Goal: Transaction & Acquisition: Purchase product/service

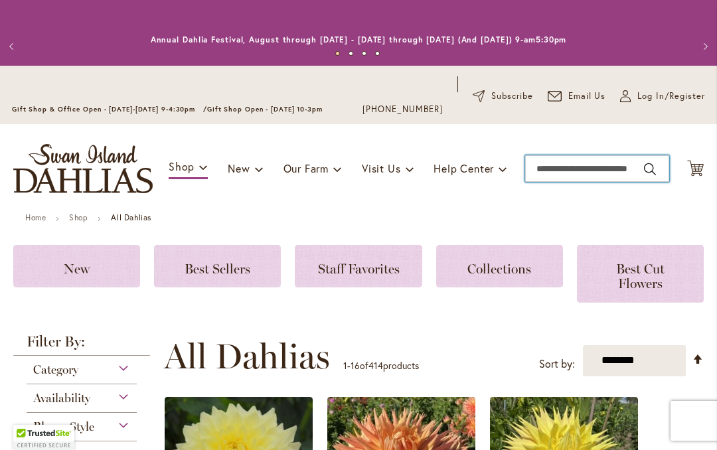
click at [558, 174] on input "Search" at bounding box center [597, 168] width 144 height 27
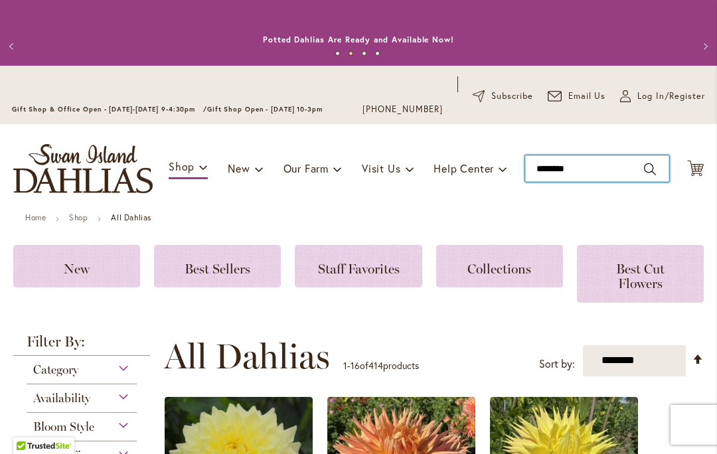
type input "*********"
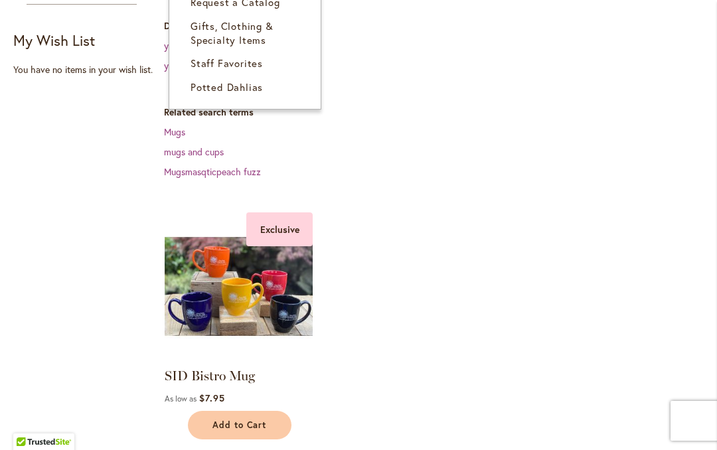
scroll to position [322, 0]
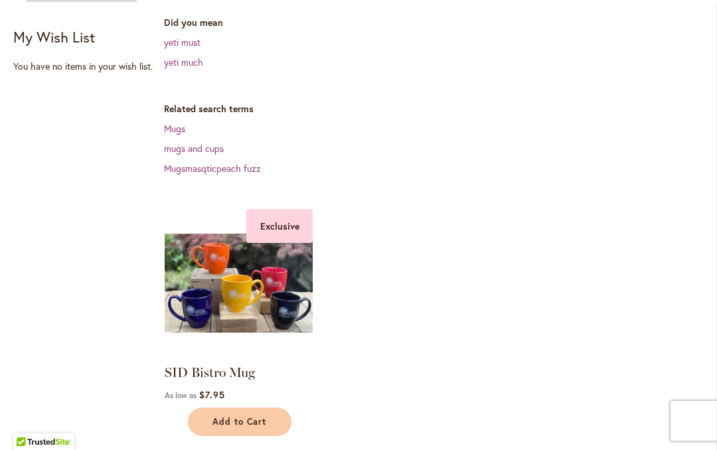
click at [187, 151] on link "mugs and cups" at bounding box center [194, 148] width 60 height 13
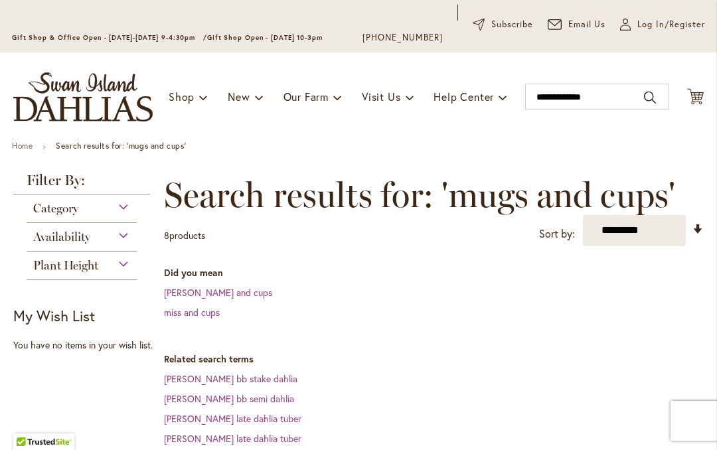
scroll to position [71, 0]
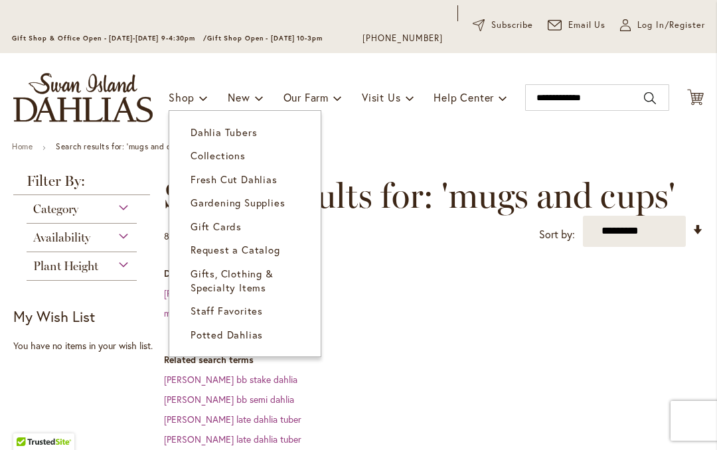
click at [212, 277] on span "Gifts, Clothing & Specialty Items" at bounding box center [232, 280] width 83 height 27
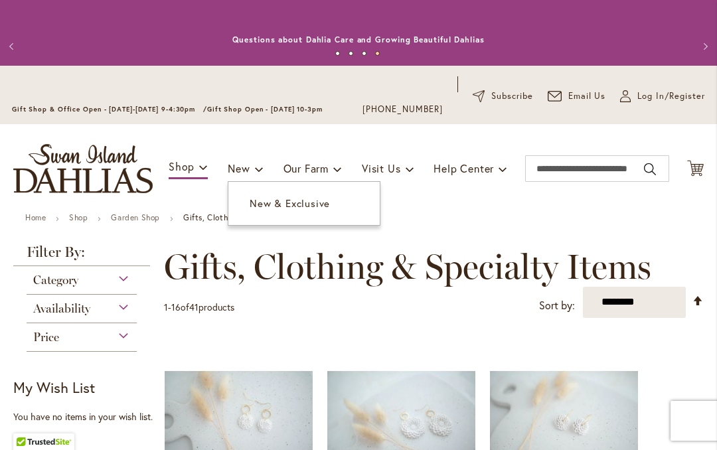
click at [98, 279] on div "Category" at bounding box center [82, 276] width 110 height 21
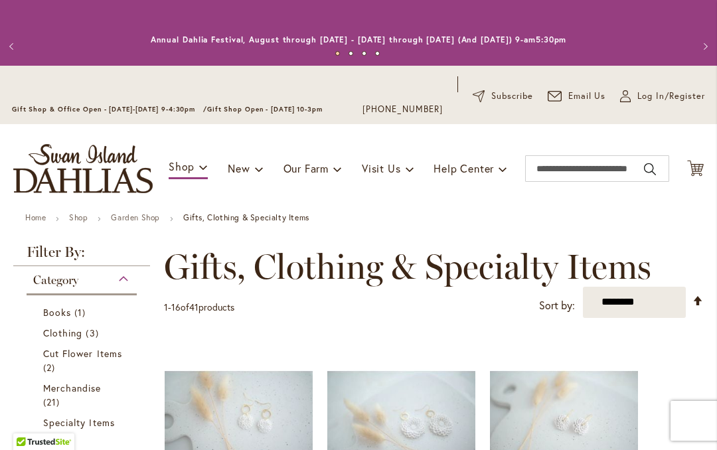
scroll to position [266, 0]
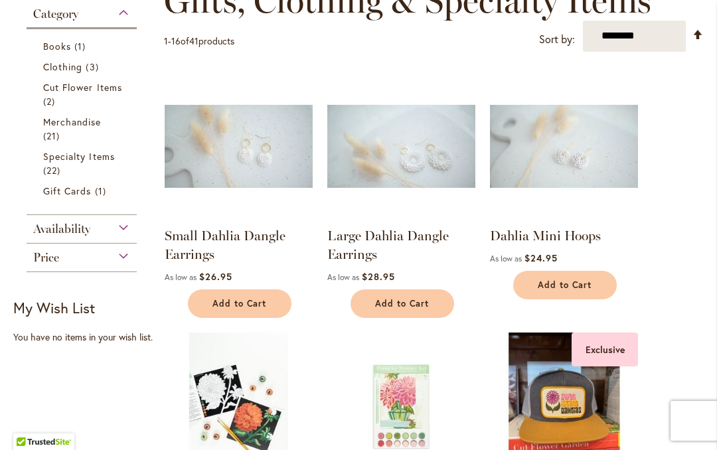
click at [66, 125] on span "Merchandise" at bounding box center [72, 122] width 58 height 13
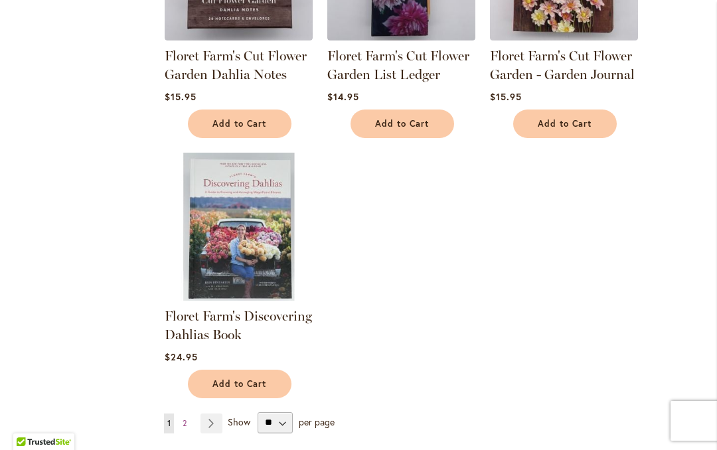
scroll to position [1511, 0]
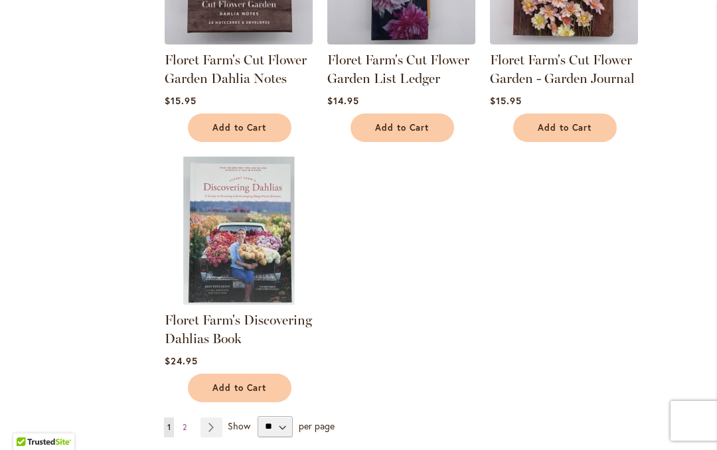
click at [214, 422] on link "Page Next" at bounding box center [211, 428] width 22 height 20
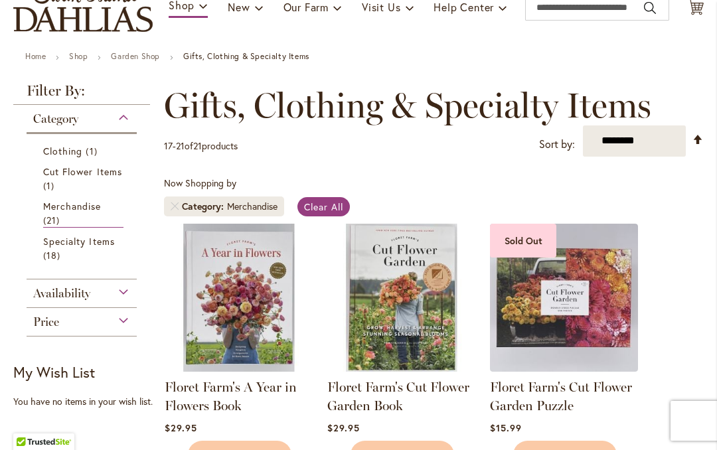
scroll to position [159, 0]
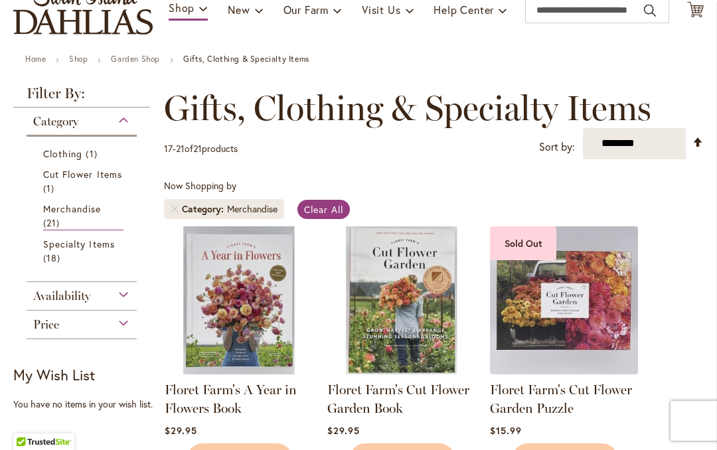
click at [76, 155] on span "Clothing" at bounding box center [62, 153] width 39 height 13
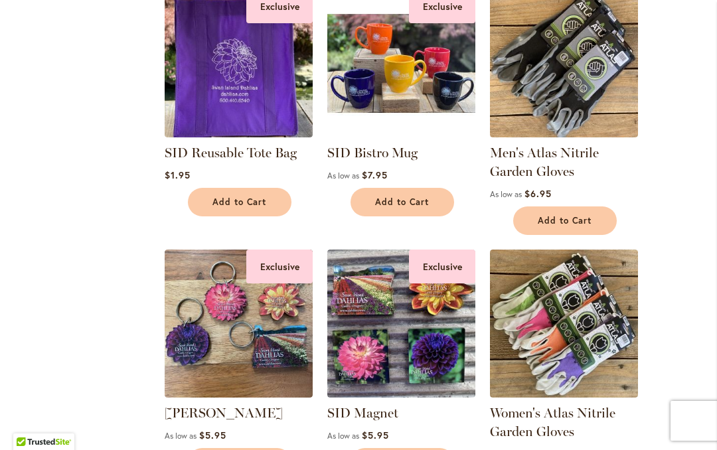
scroll to position [907, 0]
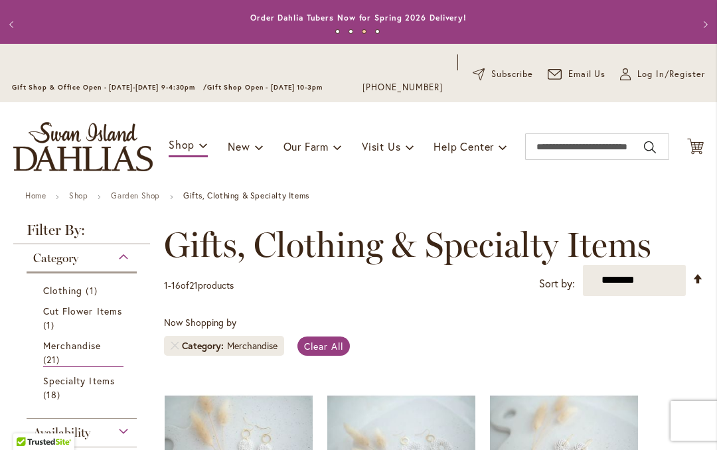
scroll to position [23, 0]
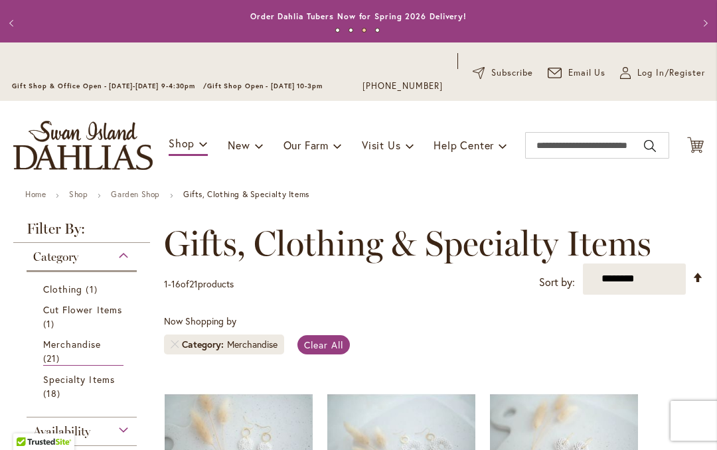
click at [66, 349] on span "Merchandise" at bounding box center [72, 344] width 58 height 13
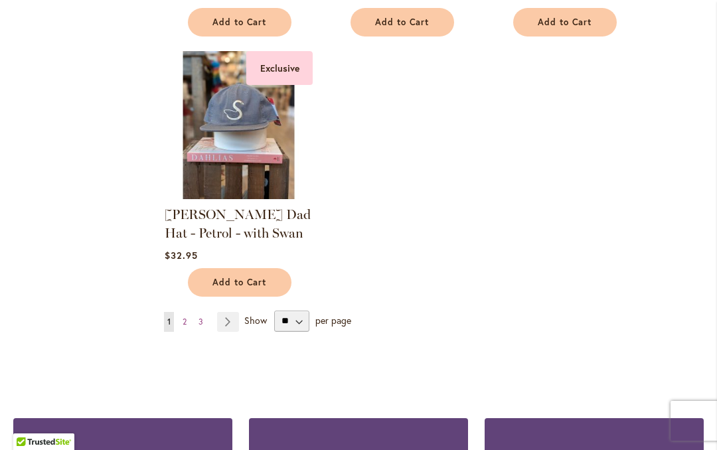
scroll to position [1665, 0]
